Goal: Task Accomplishment & Management: Manage account settings

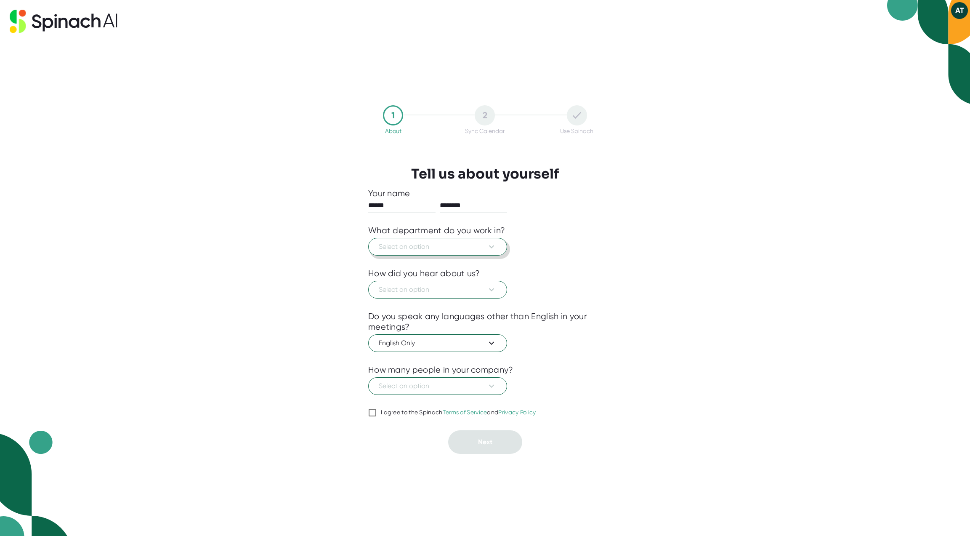
click at [457, 247] on span "Select an option" at bounding box center [438, 247] width 118 height 10
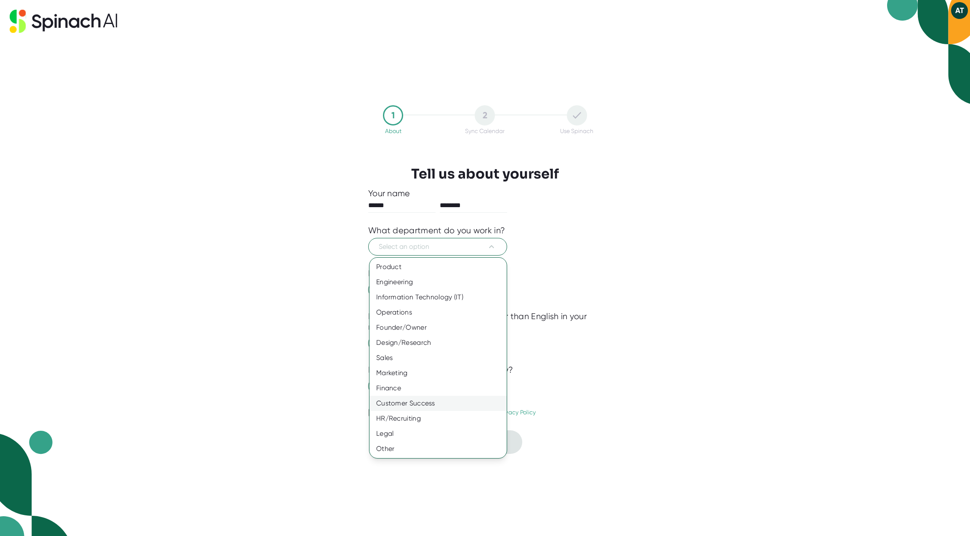
click at [439, 407] on div "Customer Success" at bounding box center [437, 403] width 137 height 15
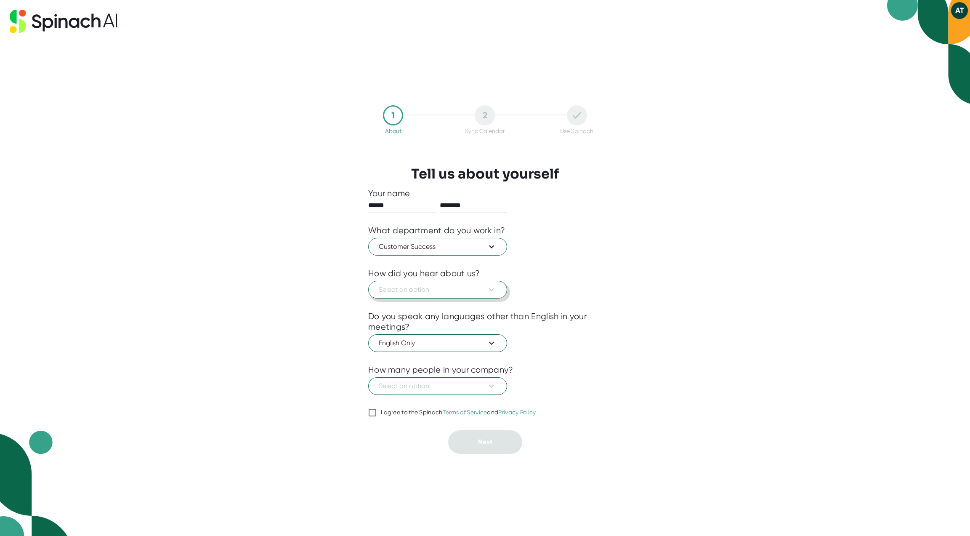
click at [431, 295] on button "Select an option" at bounding box center [437, 290] width 139 height 18
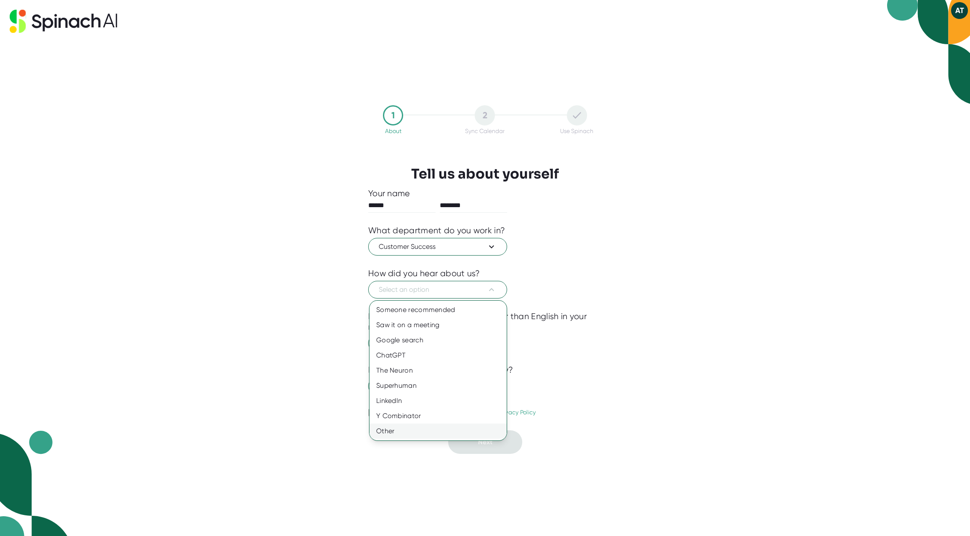
click at [428, 430] on div "Other" at bounding box center [437, 430] width 137 height 15
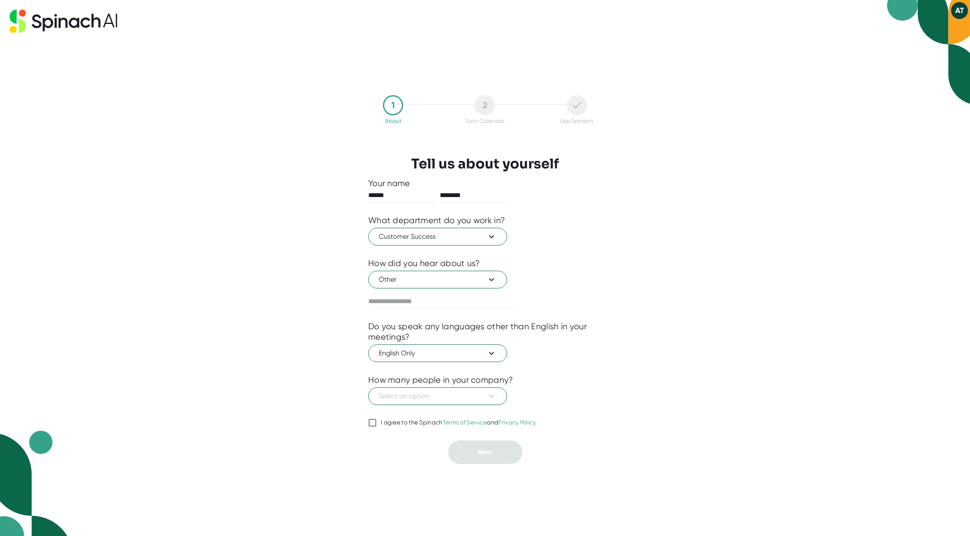
click at [430, 309] on div at bounding box center [485, 314] width 234 height 13
click at [433, 303] on input "text" at bounding box center [443, 301] width 150 height 13
type input "**********"
click at [430, 392] on span "Select an option" at bounding box center [438, 396] width 118 height 10
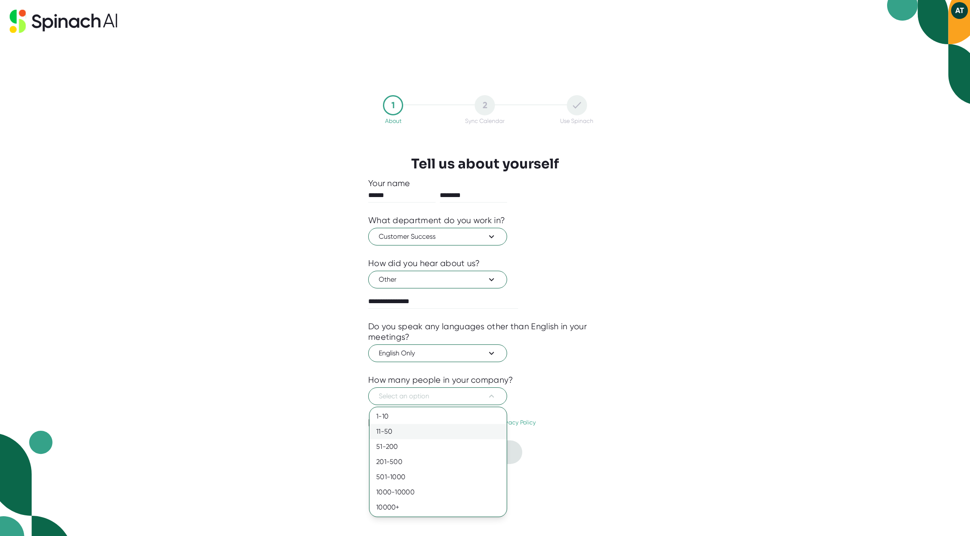
click at [449, 430] on div "11-50" at bounding box center [437, 431] width 137 height 15
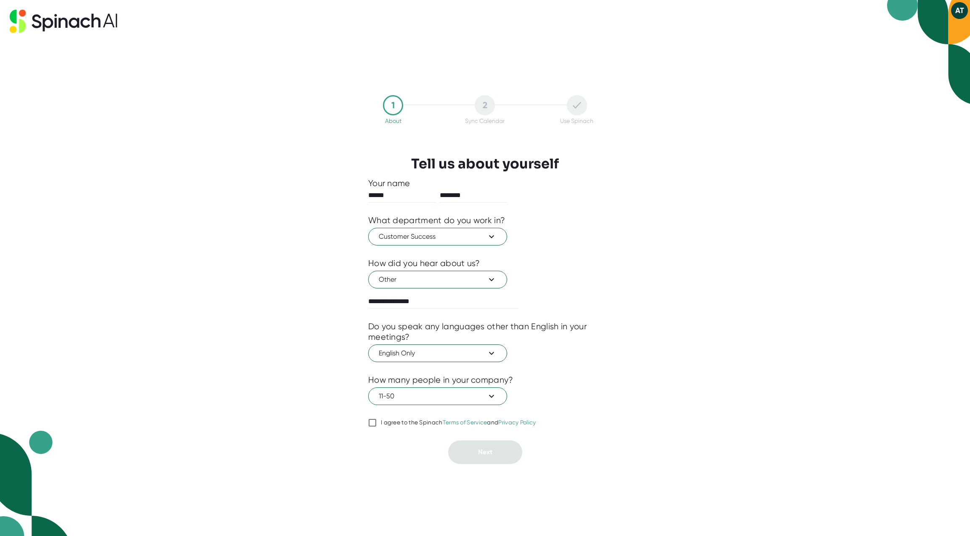
click at [424, 418] on label "I agree to the Spinach Terms of Service and Privacy Policy" at bounding box center [452, 422] width 168 height 10
click at [377, 418] on input "I agree to the Spinach Terms of Service and Privacy Policy" at bounding box center [372, 422] width 8 height 10
checkbox input "true"
click at [465, 453] on button "Next" at bounding box center [485, 452] width 74 height 24
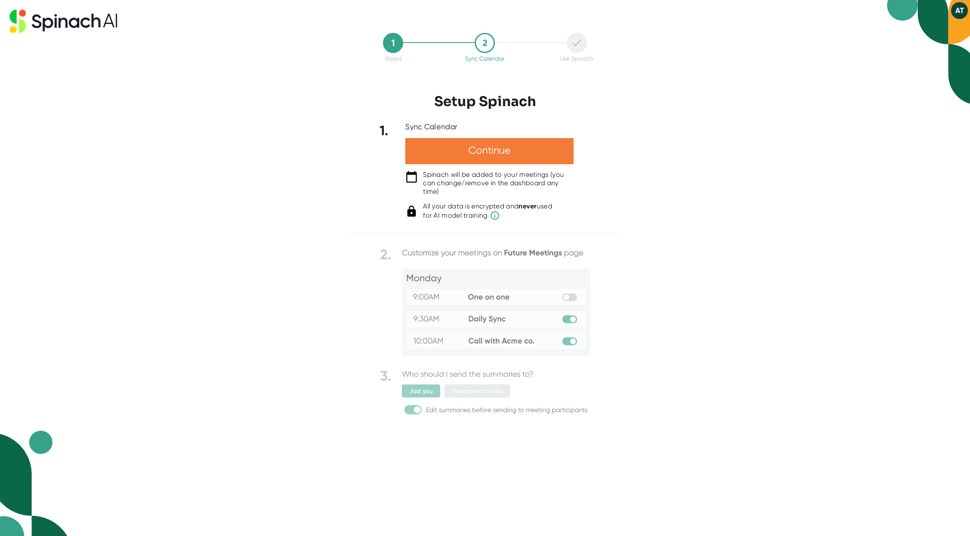
click at [468, 139] on div "Continue" at bounding box center [489, 151] width 168 height 26
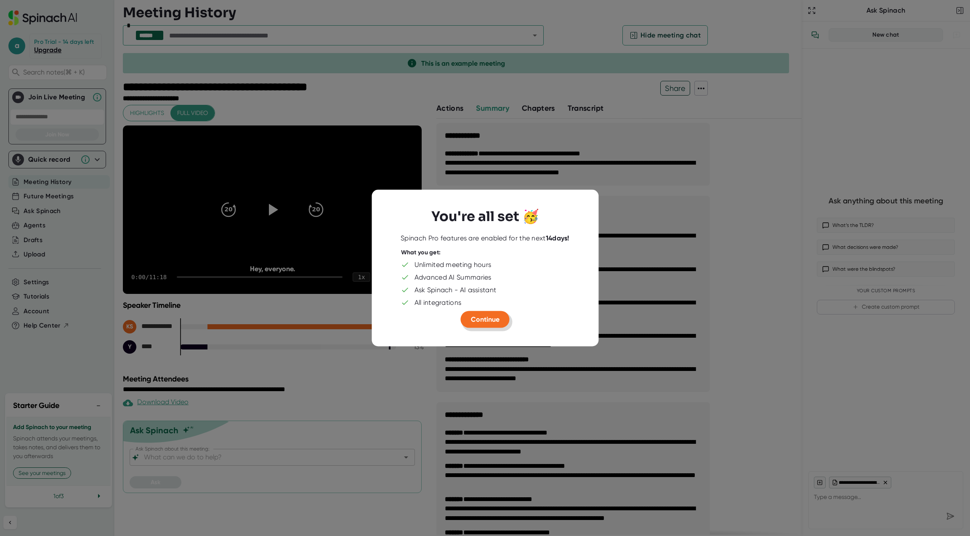
click at [490, 316] on span "Continue" at bounding box center [485, 319] width 29 height 8
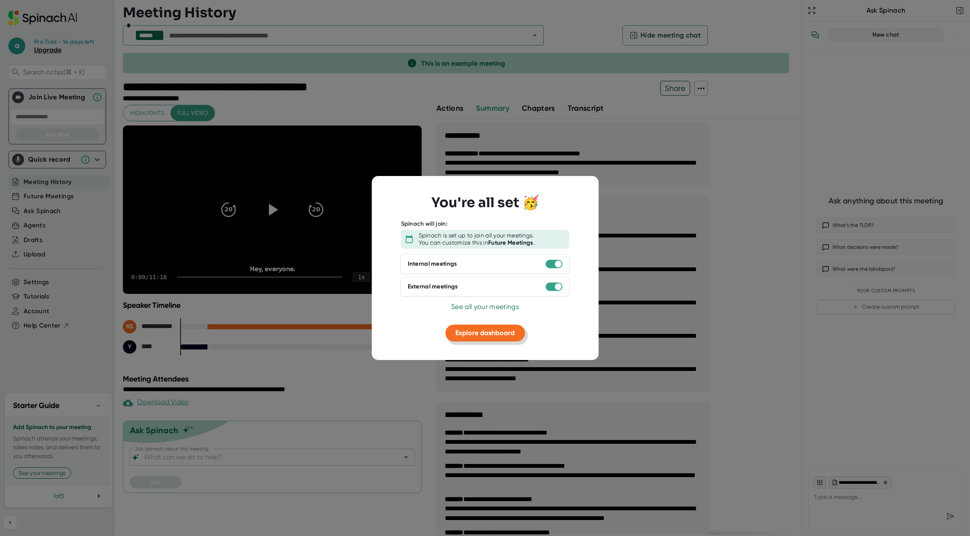
click at [486, 335] on span "Explore dashboard" at bounding box center [484, 333] width 59 height 8
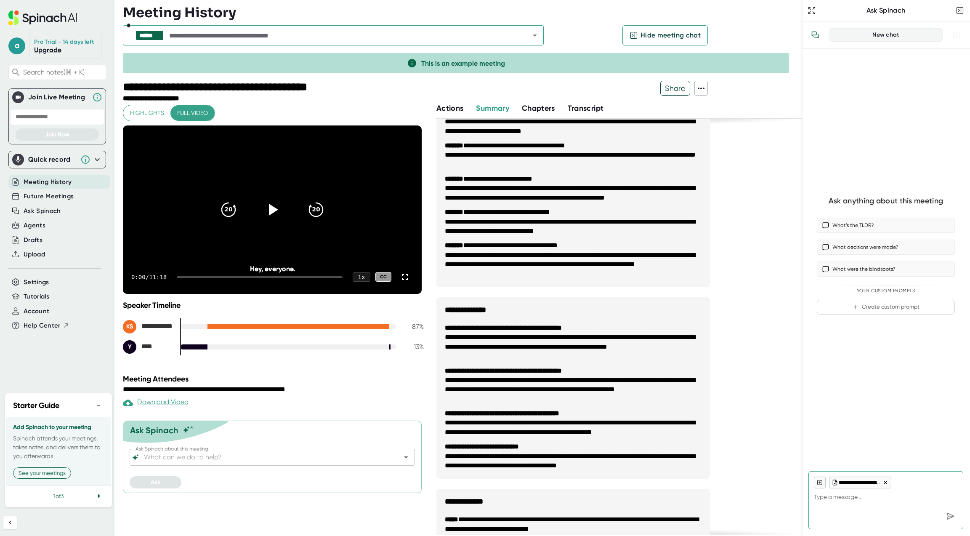
scroll to position [337, 0]
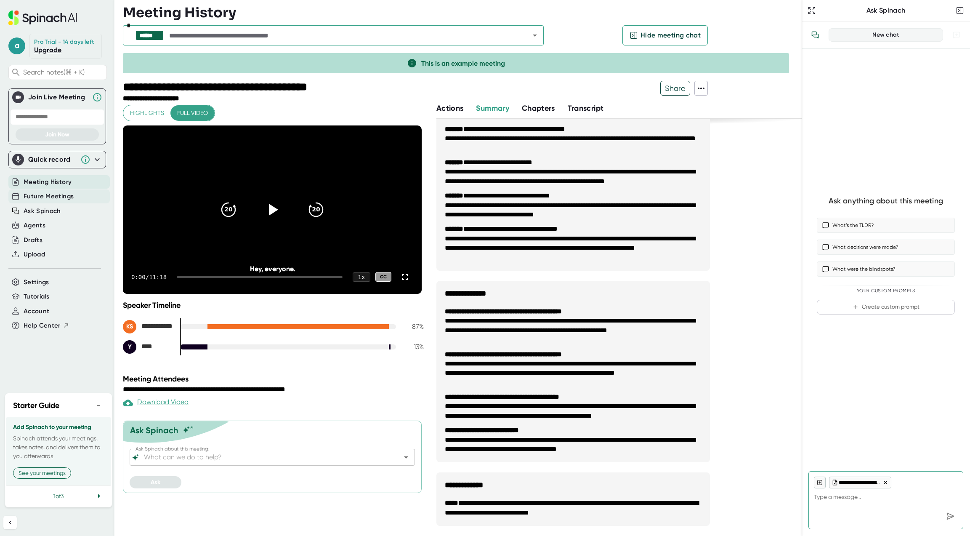
type textarea "x"
click at [70, 196] on span "Future Meetings" at bounding box center [49, 196] width 50 height 10
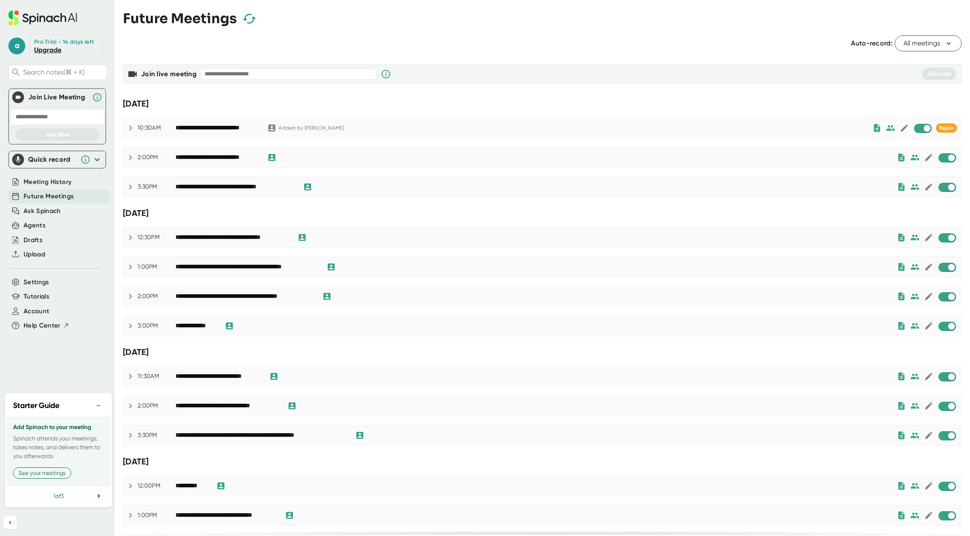
click at [617, 44] on div "Auto-record: All meetings" at bounding box center [542, 43] width 839 height 16
click at [576, 43] on div "Auto-record: All meetings" at bounding box center [542, 43] width 839 height 16
click at [35, 8] on div "a Pro Trial - 14 days left Upgrade Search notes (⌘ + K) Join Live Meeting Join …" at bounding box center [57, 194] width 114 height 388
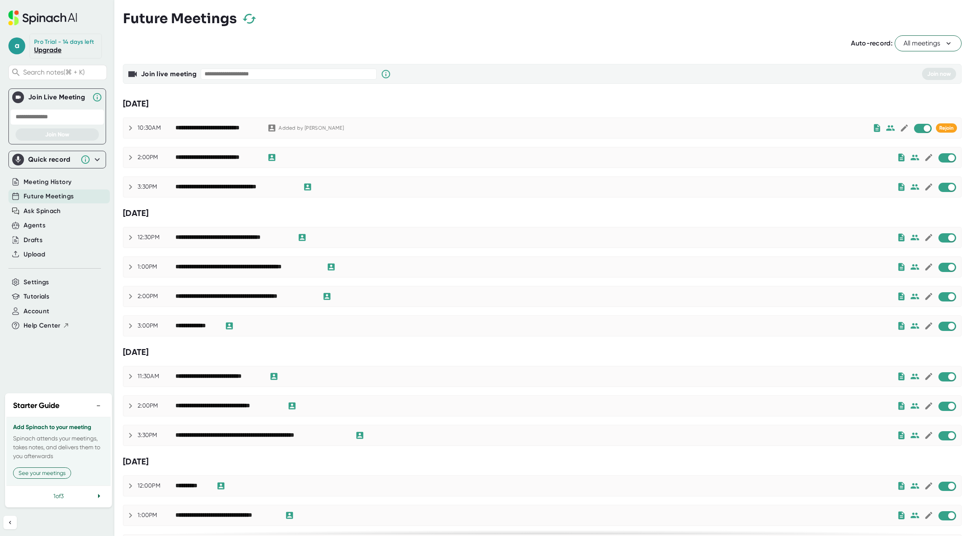
click at [30, 17] on icon at bounding box center [32, 20] width 7 height 9
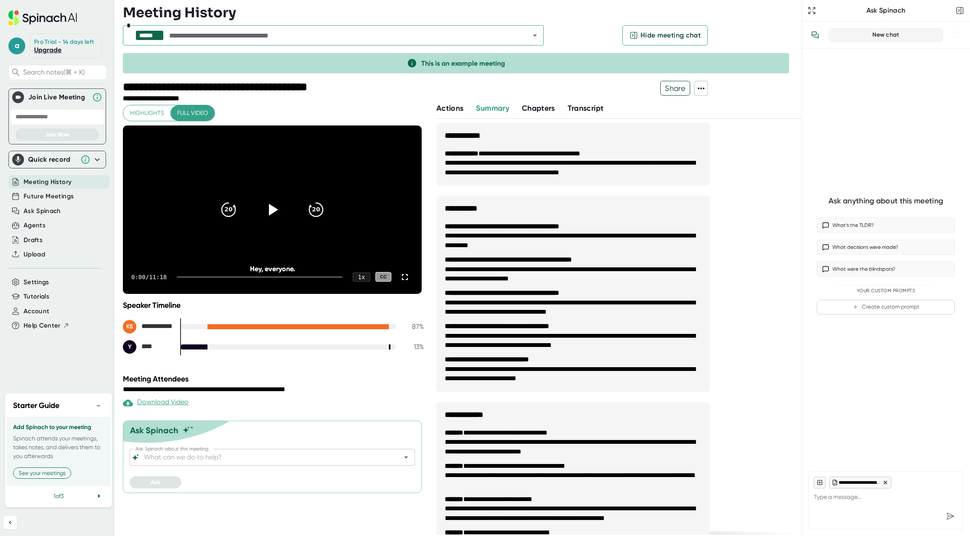
click at [47, 49] on link "Upgrade" at bounding box center [47, 50] width 27 height 8
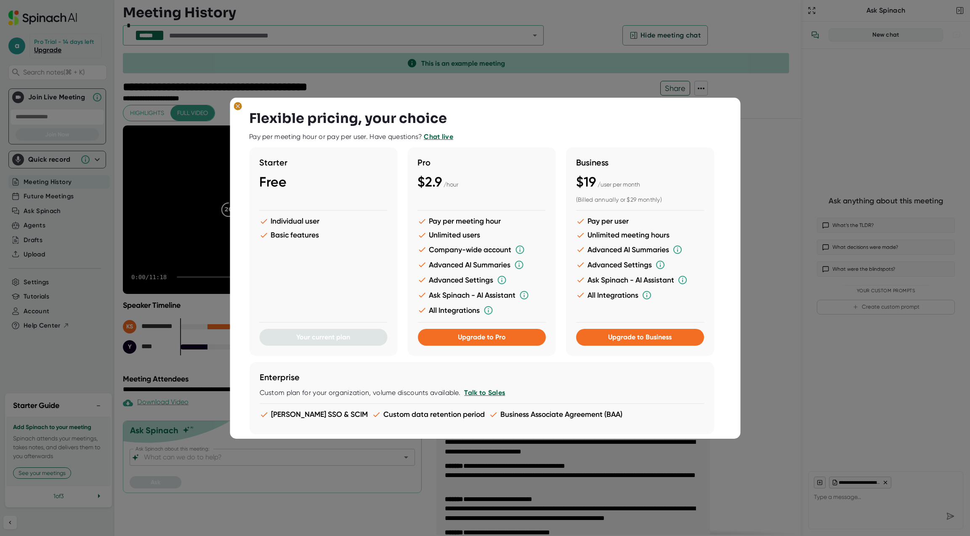
click at [239, 106] on ellipse at bounding box center [238, 106] width 8 height 8
type textarea "x"
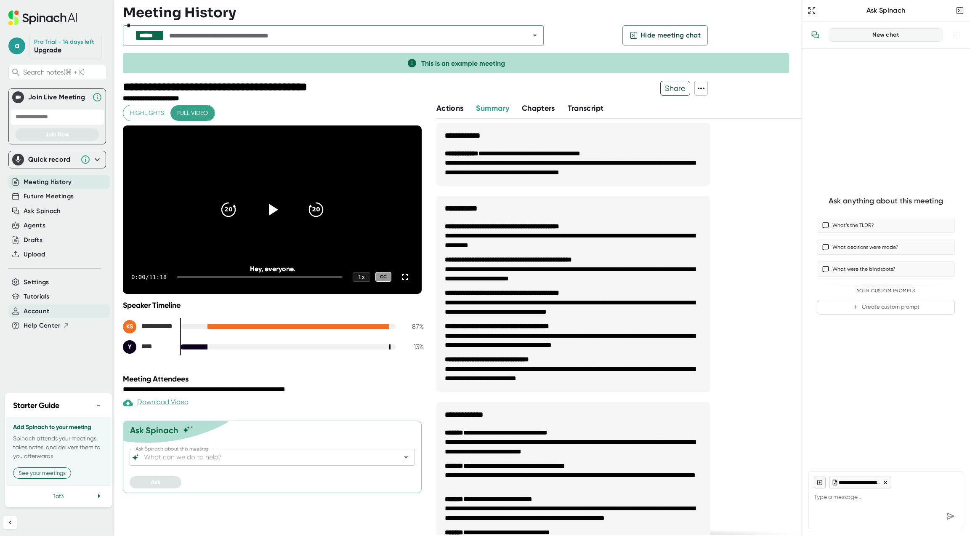
click at [43, 313] on span "Account" at bounding box center [37, 311] width 26 height 10
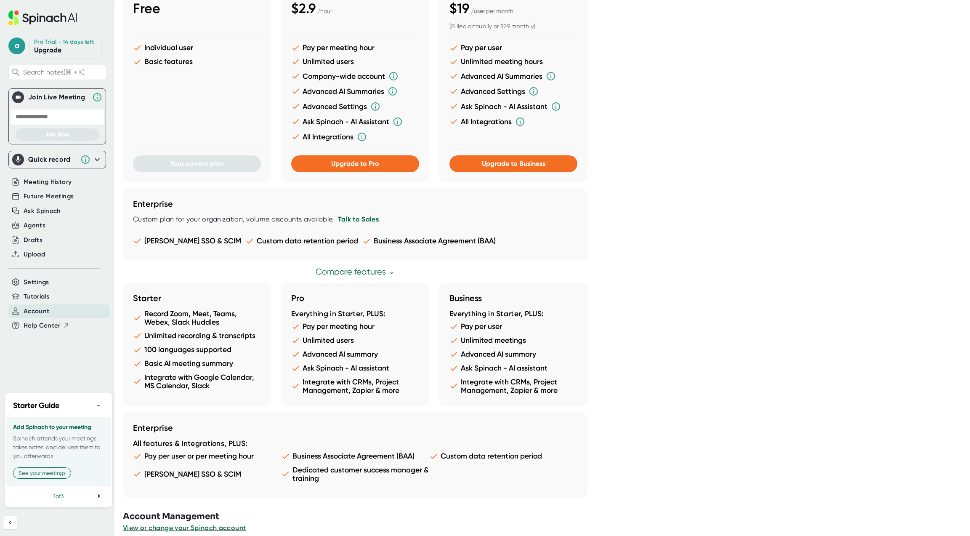
scroll to position [250, 0]
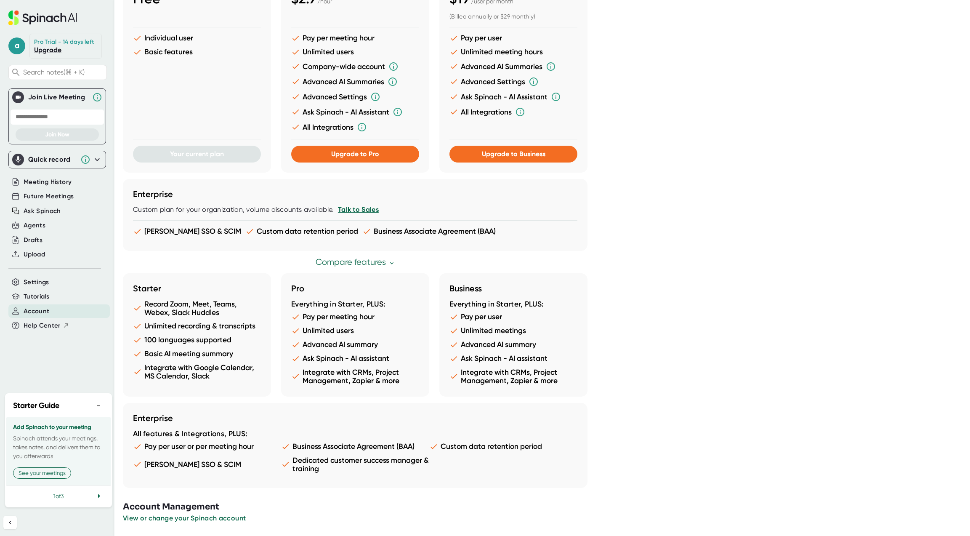
click at [390, 263] on icon at bounding box center [391, 263] width 3 height 2
click at [391, 264] on icon at bounding box center [391, 263] width 7 height 7
